Goal: Answer question/provide support

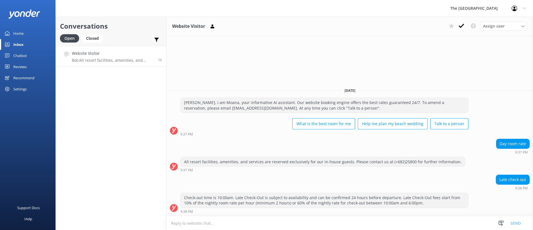
click at [101, 58] on p "Bot: All resort facilities, amenities, and services are reserved exclusively fo…" at bounding box center [113, 60] width 82 height 5
click at [463, 25] on use at bounding box center [462, 26] width 6 height 4
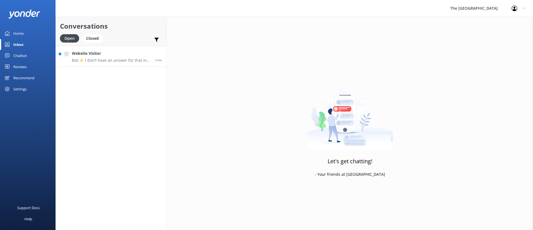
click at [106, 61] on p "Bot: ⚡ I don't have an answer for that in my knowledge base. Please try and rep…" at bounding box center [111, 60] width 79 height 5
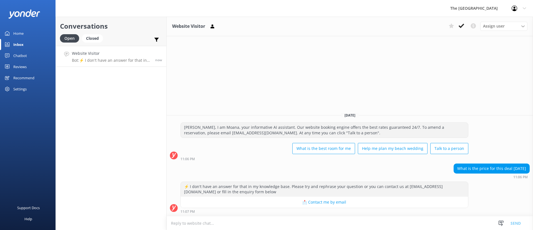
click at [329, 78] on div "Website Visitor Assign user Rarotongan Tata [PERSON_NAME] Laisa [PERSON_NAME] […" at bounding box center [350, 123] width 367 height 213
click at [114, 54] on h4 "Website Visitor" at bounding box center [111, 53] width 79 height 6
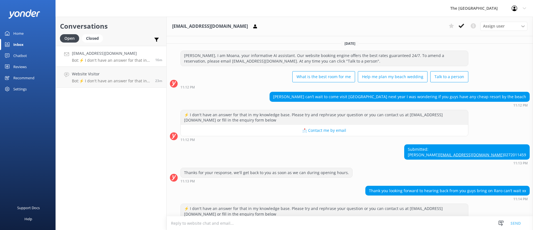
scroll to position [33, 0]
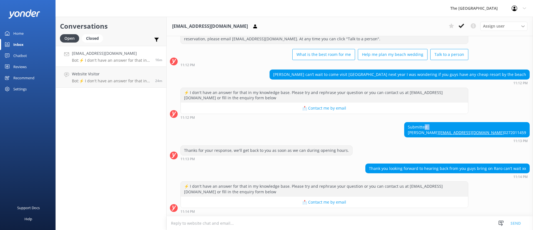
drag, startPoint x: 469, startPoint y: 119, endPoint x: 459, endPoint y: 120, distance: 10.7
click at [459, 122] on div "Submitted: Sophie [EMAIL_ADDRESS][DOMAIN_NAME] 0272011459" at bounding box center [467, 129] width 125 height 15
drag, startPoint x: 472, startPoint y: 120, endPoint x: 309, endPoint y: 132, distance: 163.5
click at [457, 122] on div "Submitted: Sophie [EMAIL_ADDRESS][DOMAIN_NAME] 0272011459" at bounding box center [467, 129] width 125 height 15
copy div "[PERSON_NAME]"
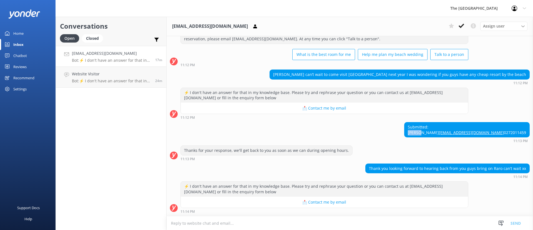
drag, startPoint x: 523, startPoint y: 129, endPoint x: 454, endPoint y: 128, distance: 68.6
click at [454, 128] on div "Submitted: Sophie [EMAIL_ADDRESS][DOMAIN_NAME] 0272011459" at bounding box center [467, 129] width 126 height 15
copy link "[EMAIL_ADDRESS][DOMAIN_NAME]"
click at [96, 58] on p "Bot: ⚡ I don't have an answer for that in my knowledge base. Please try and rep…" at bounding box center [111, 60] width 79 height 5
click at [109, 78] on p "Bot: ⚡ I don't have an answer for that in my knowledge base. Please try and rep…" at bounding box center [111, 80] width 79 height 5
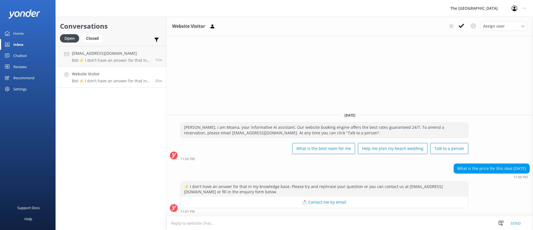
click at [100, 78] on div "Website Visitor Bot: ⚡ I don't have an answer for that in my knowledge base. Pl…" at bounding box center [111, 77] width 79 height 12
click at [459, 25] on icon at bounding box center [462, 26] width 6 height 6
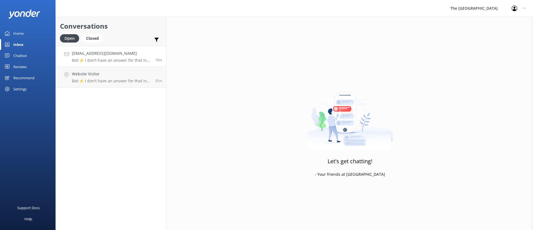
drag, startPoint x: 120, startPoint y: 59, endPoint x: 113, endPoint y: 59, distance: 6.7
click at [120, 59] on p "Bot: ⚡ I don't have an answer for that in my knowledge base. Please try and rep…" at bounding box center [111, 60] width 79 height 5
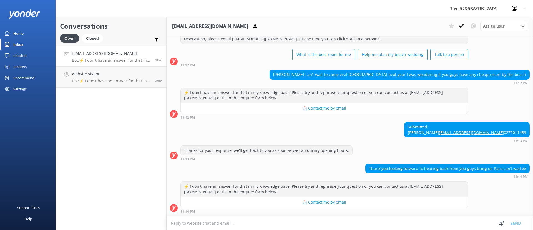
scroll to position [33, 0]
click at [104, 56] on div "[EMAIL_ADDRESS][DOMAIN_NAME] Bot: ⚡ I don't have an answer for that in my knowl…" at bounding box center [111, 56] width 79 height 12
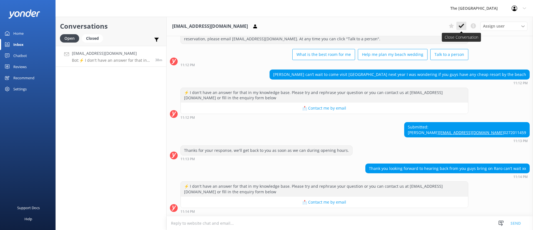
click at [463, 25] on icon at bounding box center [462, 26] width 6 height 6
